Goal: Information Seeking & Learning: Learn about a topic

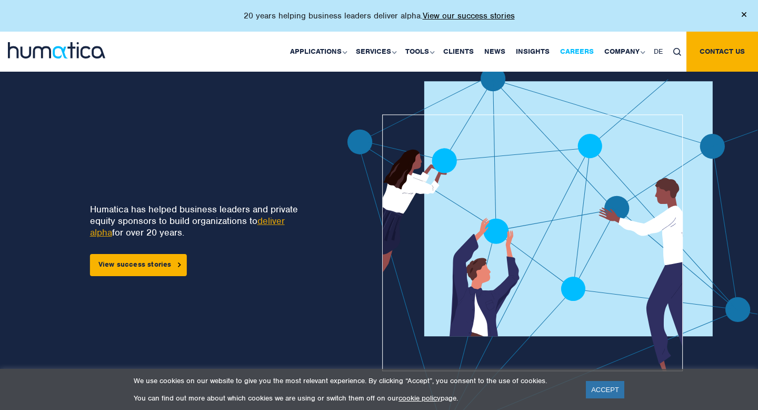
click at [585, 50] on link "Careers" at bounding box center [577, 52] width 44 height 40
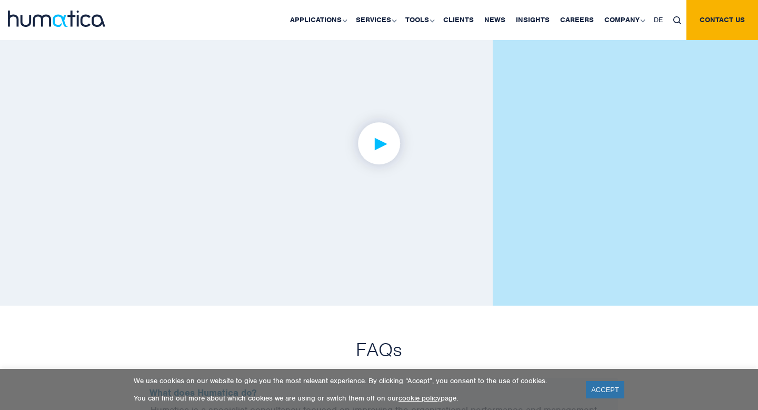
scroll to position [2508, 0]
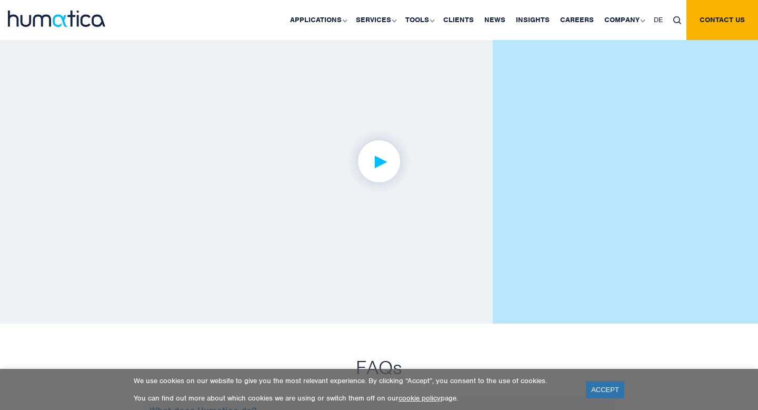
click at [397, 159] on img at bounding box center [380, 162] width 82 height 82
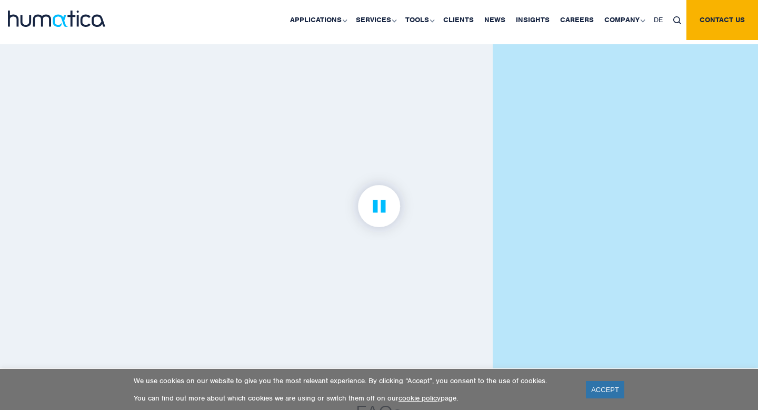
scroll to position [2468, 0]
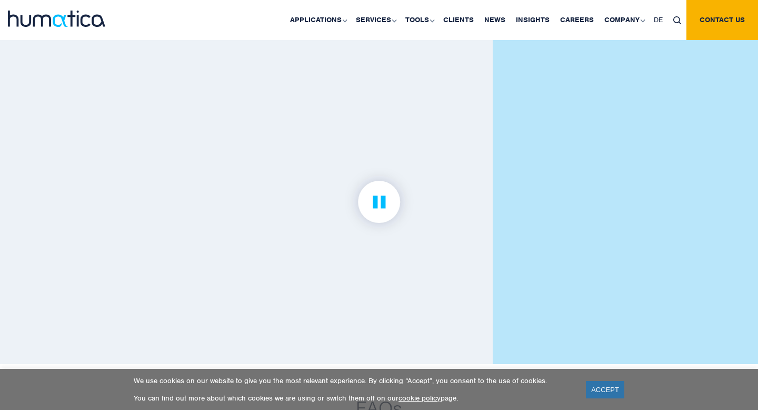
click at [383, 196] on img at bounding box center [380, 202] width 82 height 82
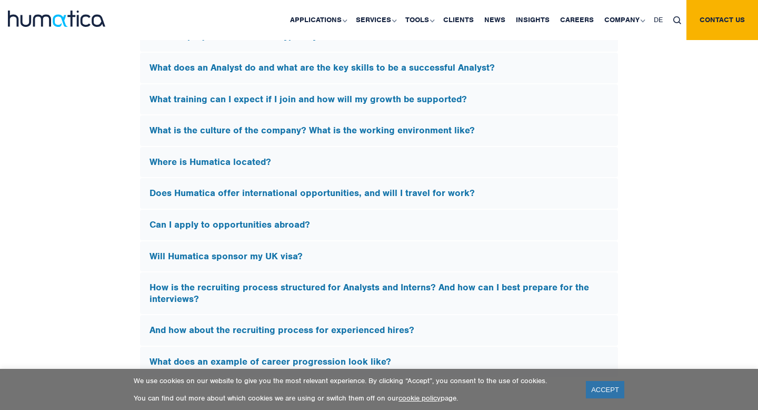
scroll to position [2997, 0]
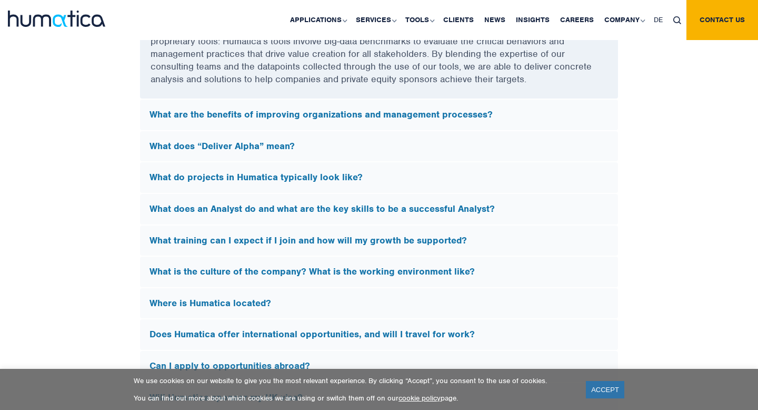
click at [322, 172] on h5 "What do projects in Humatica typically look like?" at bounding box center [379, 178] width 459 height 12
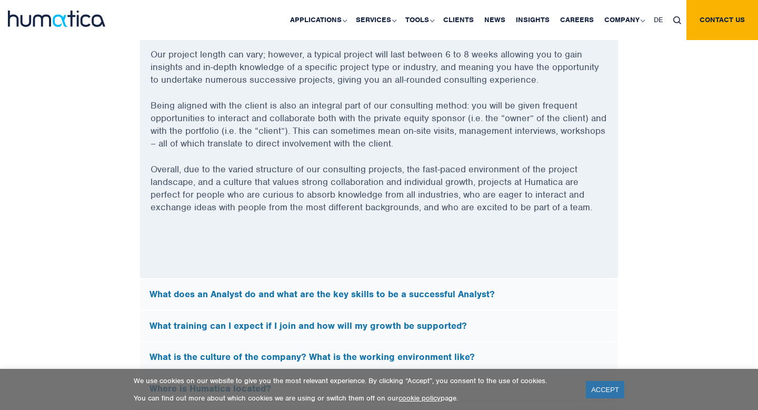
scroll to position [3017, 0]
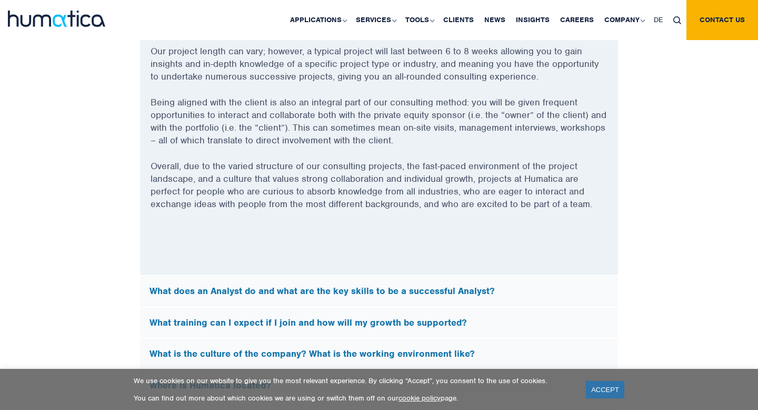
click at [329, 289] on h5 "What does an Analyst do and what are the key skills to be a successful Analyst?" at bounding box center [379, 291] width 459 height 12
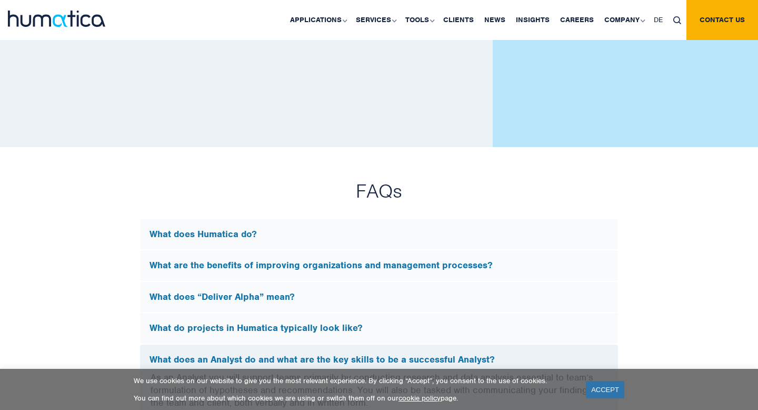
scroll to position [2689, 0]
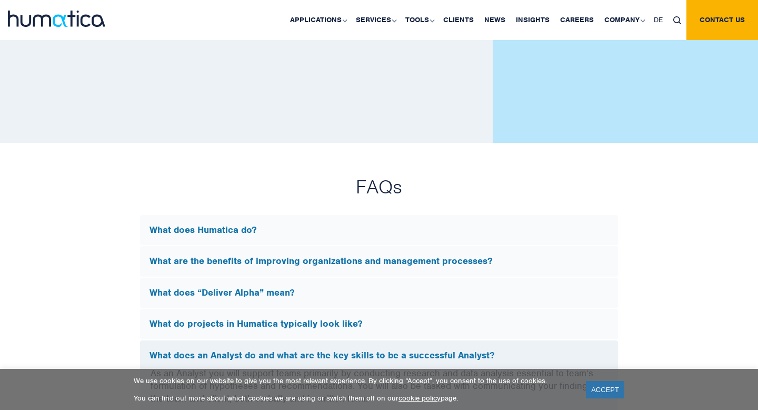
click at [312, 224] on h5 "What does Humatica do?" at bounding box center [379, 230] width 459 height 12
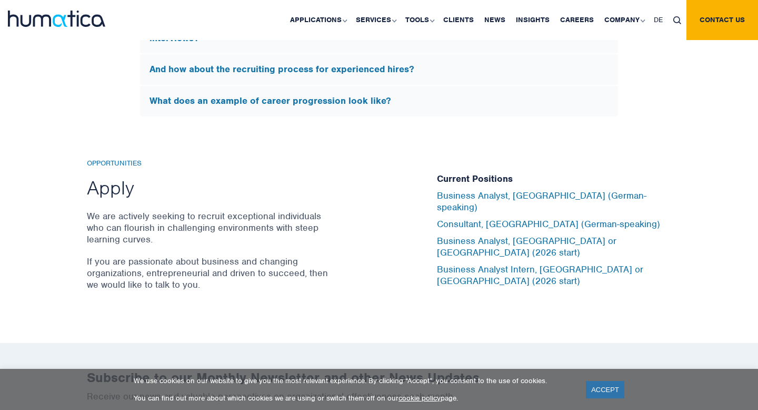
scroll to position [3398, 0]
click at [515, 245] on link "Business Analyst, [GEOGRAPHIC_DATA] or [GEOGRAPHIC_DATA] (2026 start)" at bounding box center [527, 246] width 180 height 23
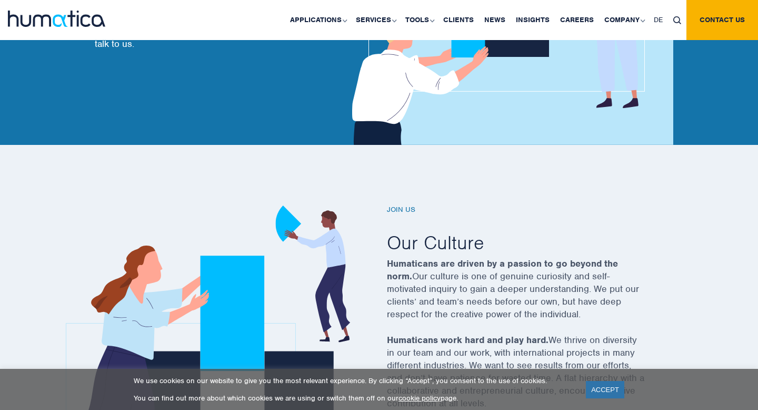
scroll to position [0, 0]
